Goal: Task Accomplishment & Management: Manage account settings

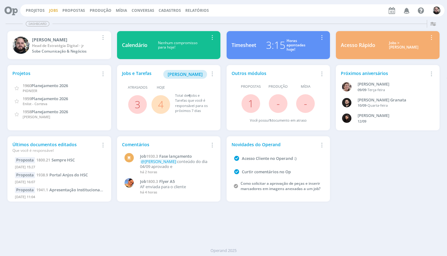
click at [54, 11] on link "Jobs" at bounding box center [53, 10] width 9 height 5
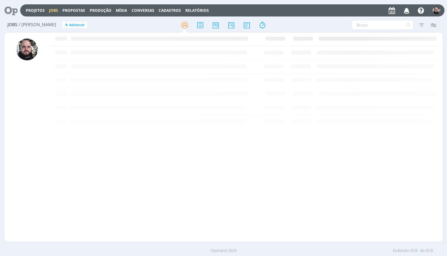
click at [96, 24] on h2 "Jobs / [PERSON_NAME] + Adicionar" at bounding box center [77, 23] width 140 height 13
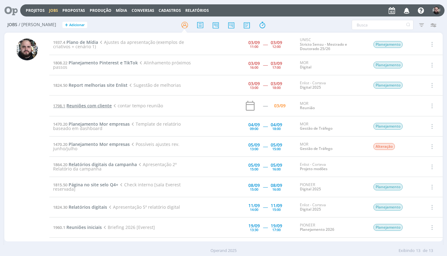
click at [98, 104] on span "Reuniões com cliente" at bounding box center [88, 106] width 45 height 6
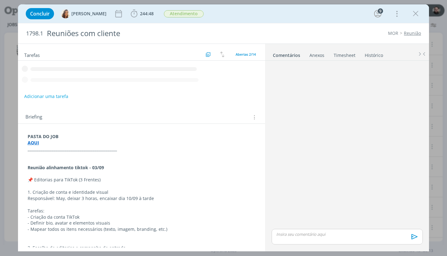
click at [341, 54] on link "Timesheet" at bounding box center [345, 53] width 22 height 9
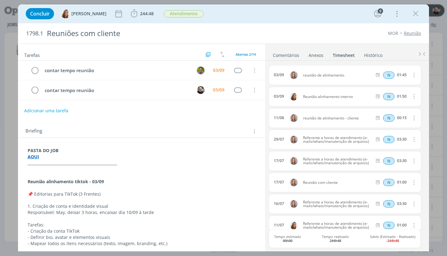
click at [340, 54] on link "Timesheet" at bounding box center [344, 53] width 23 height 9
click at [320, 78] on div "03/09 reunião de alinhamento N 01:45 Excluir Editar" at bounding box center [345, 75] width 152 height 19
copy div "reunião de alinhamento"
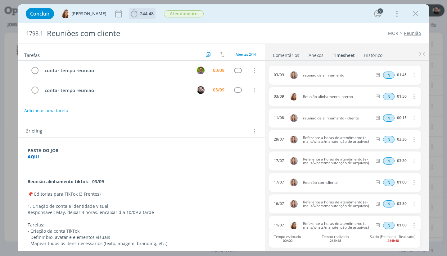
click at [142, 15] on span "244:48" at bounding box center [147, 14] width 14 height 6
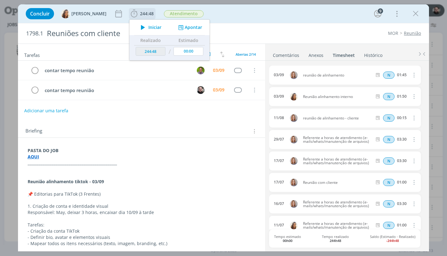
click at [184, 30] on button "Apontar" at bounding box center [190, 27] width 26 height 7
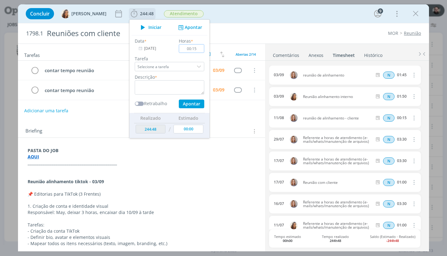
type input "01:50"
click at [170, 89] on textarea "dialog" at bounding box center [170, 87] width 70 height 14
paste textarea "reunião de alinhamento"
type textarea "reunião de alinhamento"
click at [180, 104] on button "Apontar" at bounding box center [191, 103] width 25 height 9
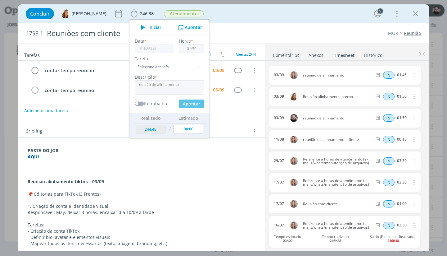
type input "246:38"
type input "00:00"
click at [238, 11] on div "Concluir [PERSON_NAME] 246:38 Iniciar Apontar Data * [DATE] Horas * 00:00 Taref…" at bounding box center [224, 13] width 402 height 15
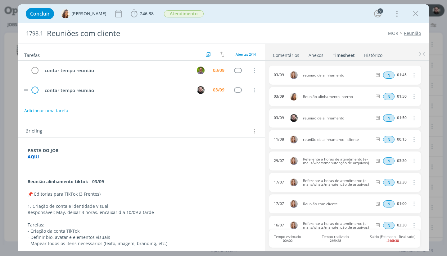
click at [36, 89] on icon "dialog" at bounding box center [34, 89] width 9 height 9
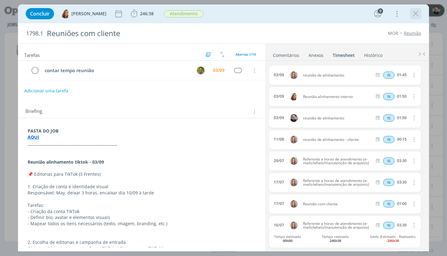
click at [413, 14] on icon "dialog" at bounding box center [415, 13] width 9 height 9
